Goal: Check status: Check status

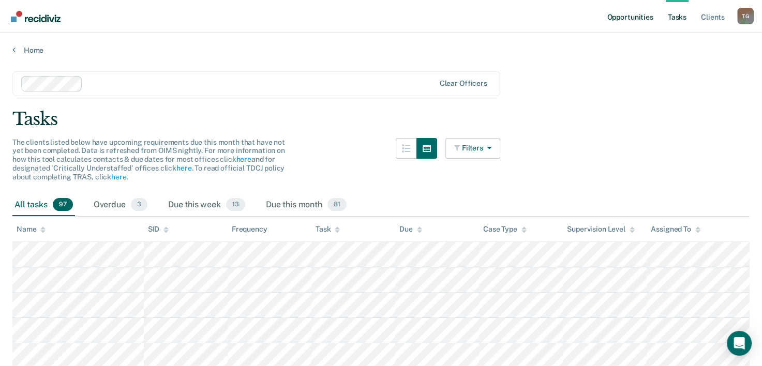
click at [621, 20] on link "Opportunities" at bounding box center [630, 16] width 50 height 33
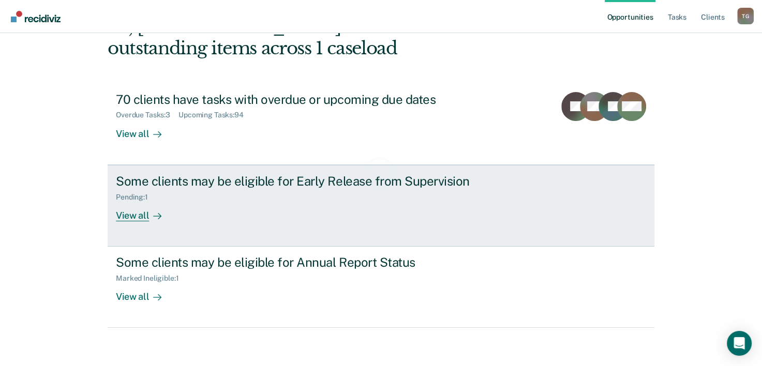
scroll to position [73, 0]
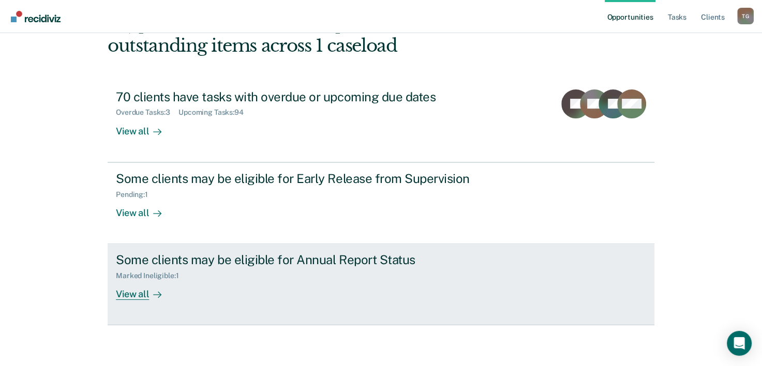
click at [143, 292] on div "View all" at bounding box center [145, 290] width 58 height 20
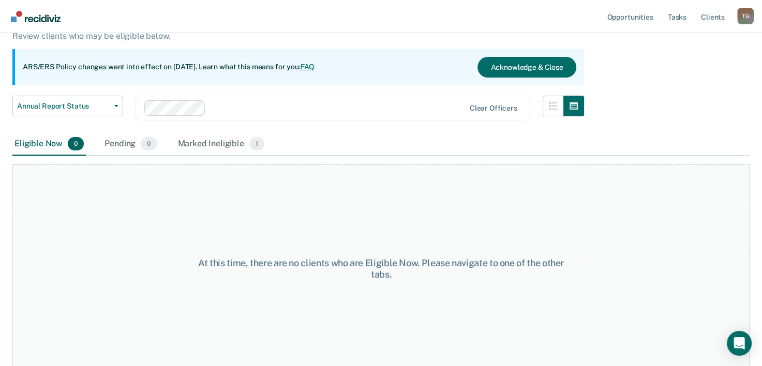
scroll to position [86, 0]
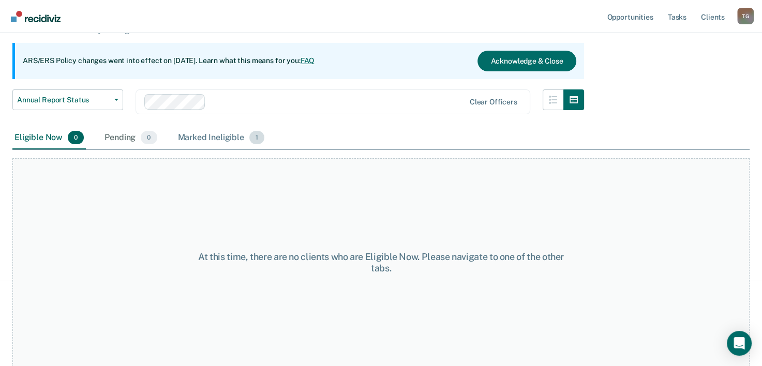
click at [228, 137] on div "Marked Ineligible 1" at bounding box center [221, 138] width 91 height 23
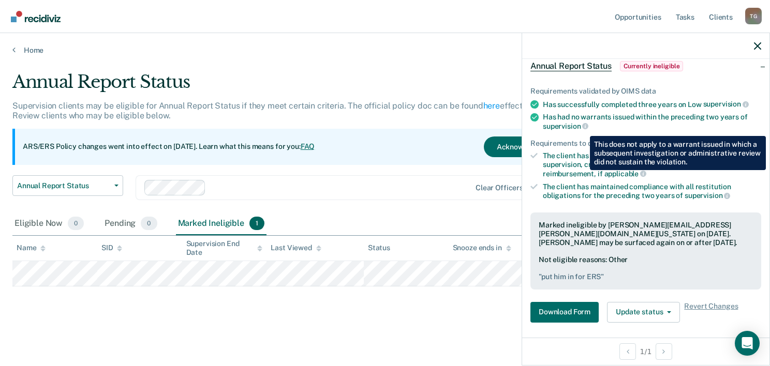
scroll to position [0, 0]
